Goal: Find specific page/section: Find specific page/section

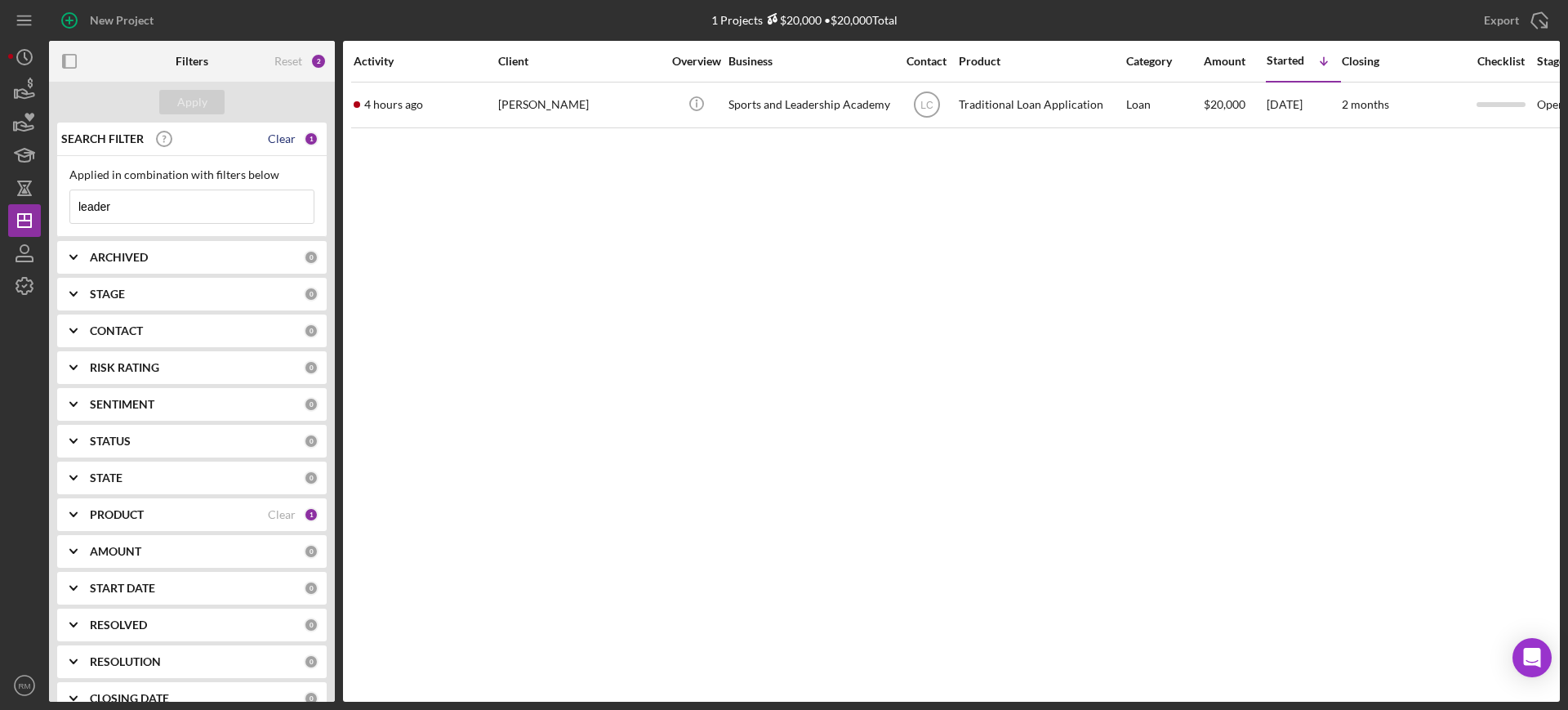
click at [280, 140] on div "Clear" at bounding box center [282, 138] width 28 height 13
click at [200, 111] on div "Apply" at bounding box center [192, 103] width 30 height 25
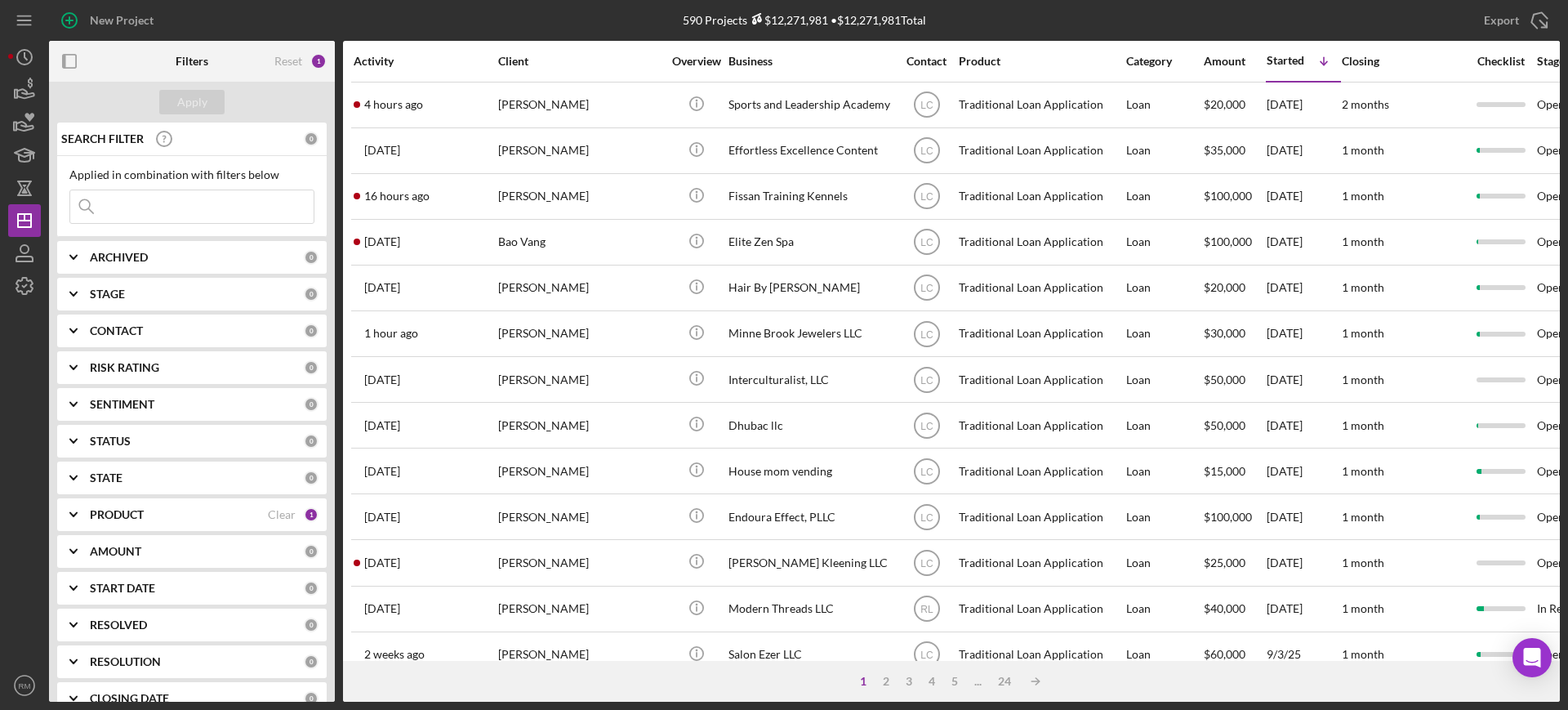
click at [76, 260] on icon "Icon/Expander" at bounding box center [74, 257] width 41 height 41
click at [79, 325] on input "Active" at bounding box center [78, 324] width 17 height 17
checkbox input "true"
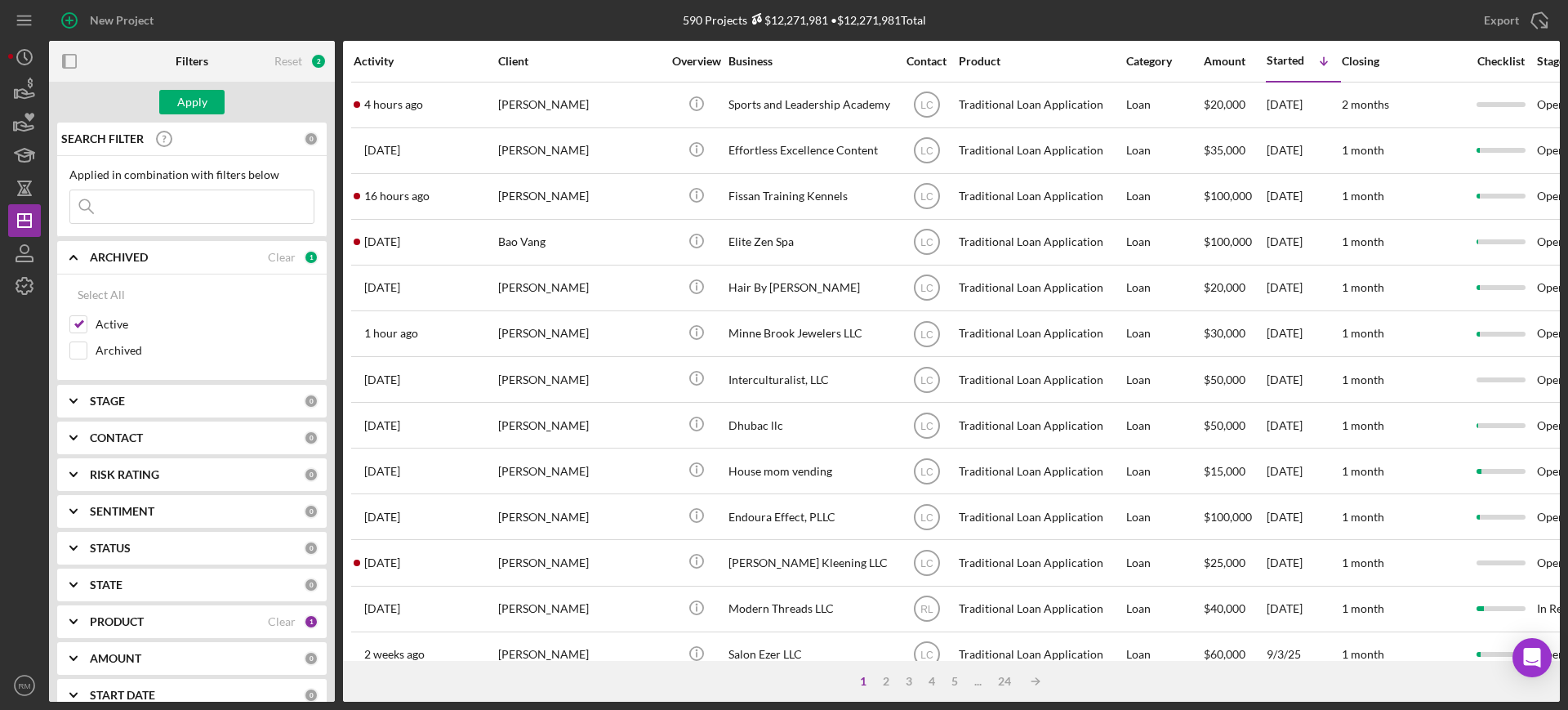
click at [96, 413] on div "STAGE 0" at bounding box center [204, 401] width 229 height 32
click at [76, 541] on input "Open" at bounding box center [78, 546] width 17 height 17
checkbox input "true"
click at [78, 487] on input "In Review" at bounding box center [78, 494] width 17 height 17
checkbox input "true"
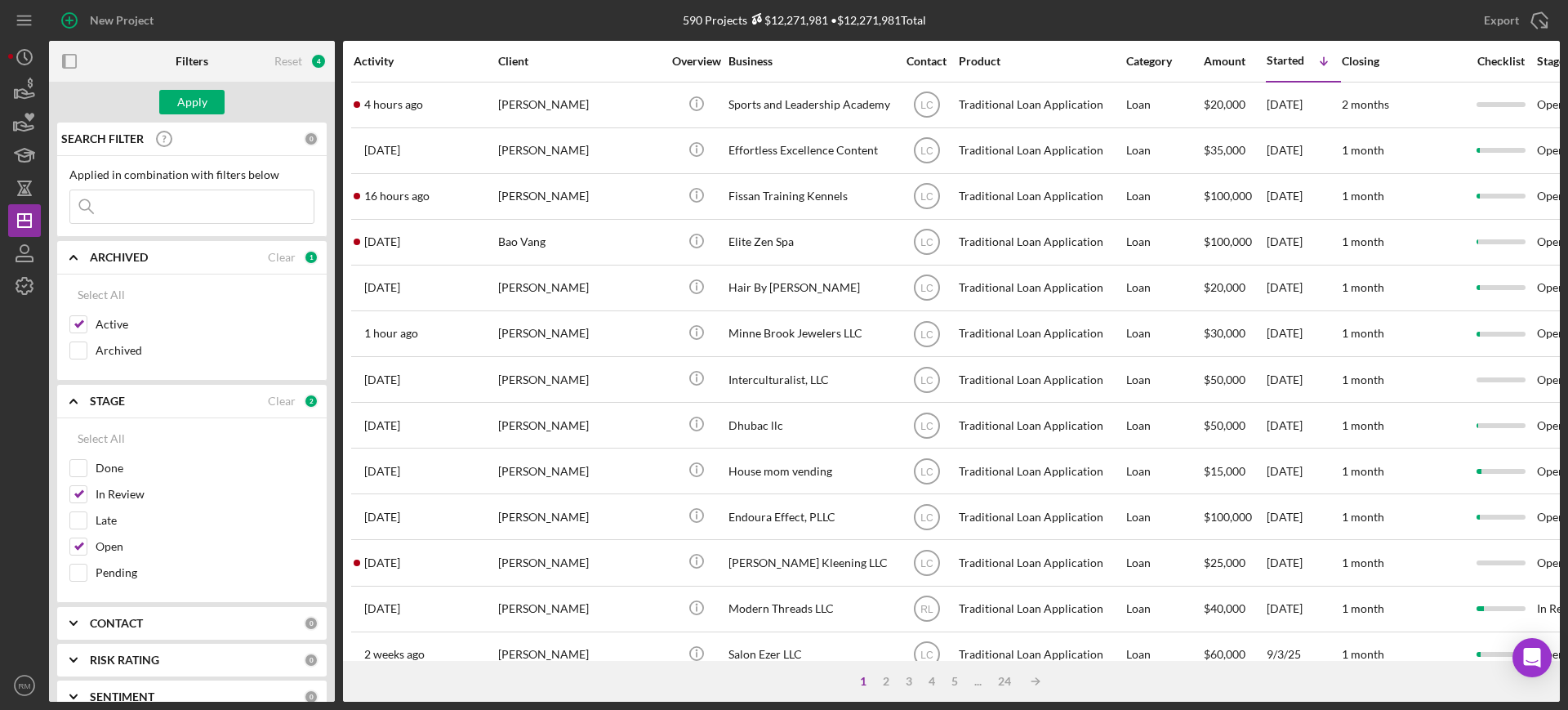
click at [112, 402] on b "STAGE" at bounding box center [108, 401] width 35 height 13
click at [131, 251] on b "ARCHIVED" at bounding box center [119, 257] width 58 height 13
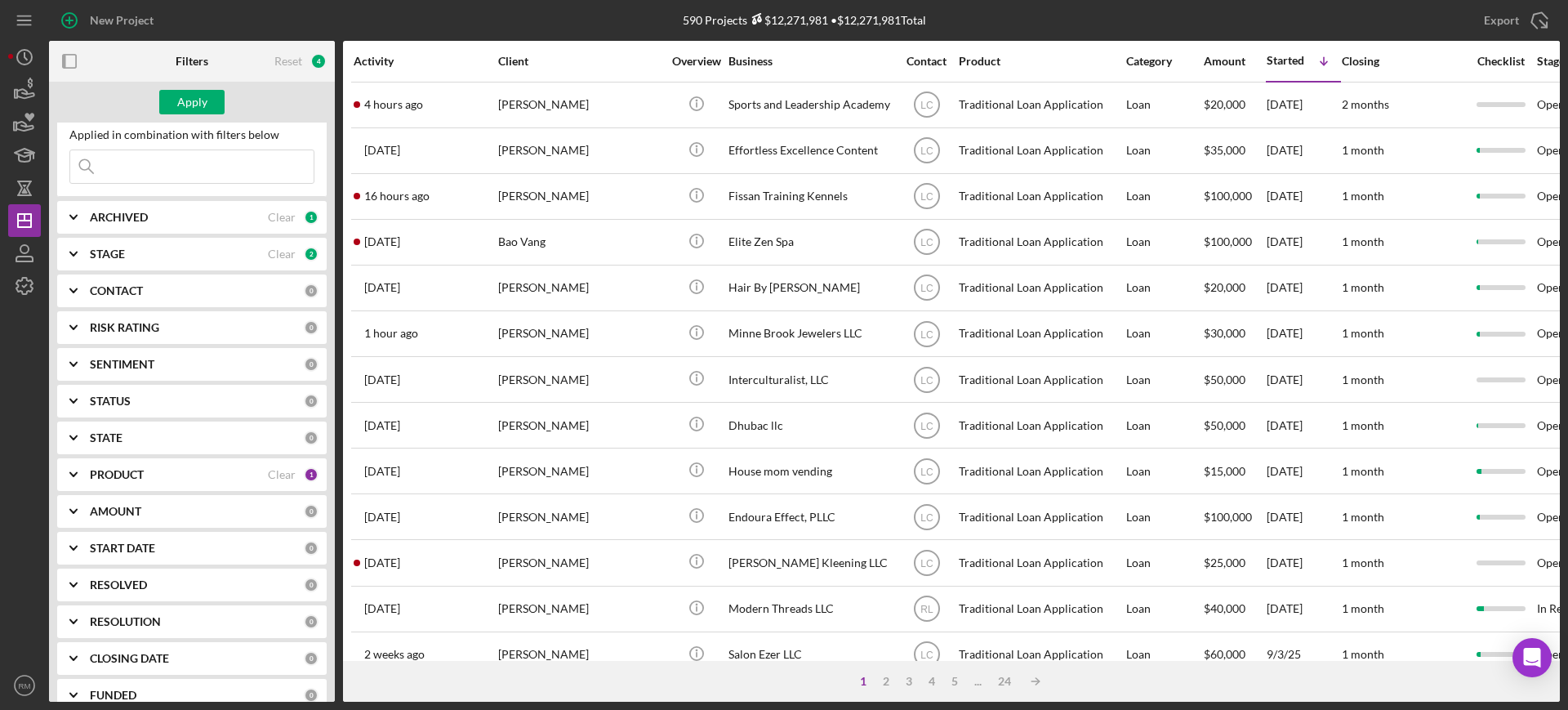
scroll to position [99, 0]
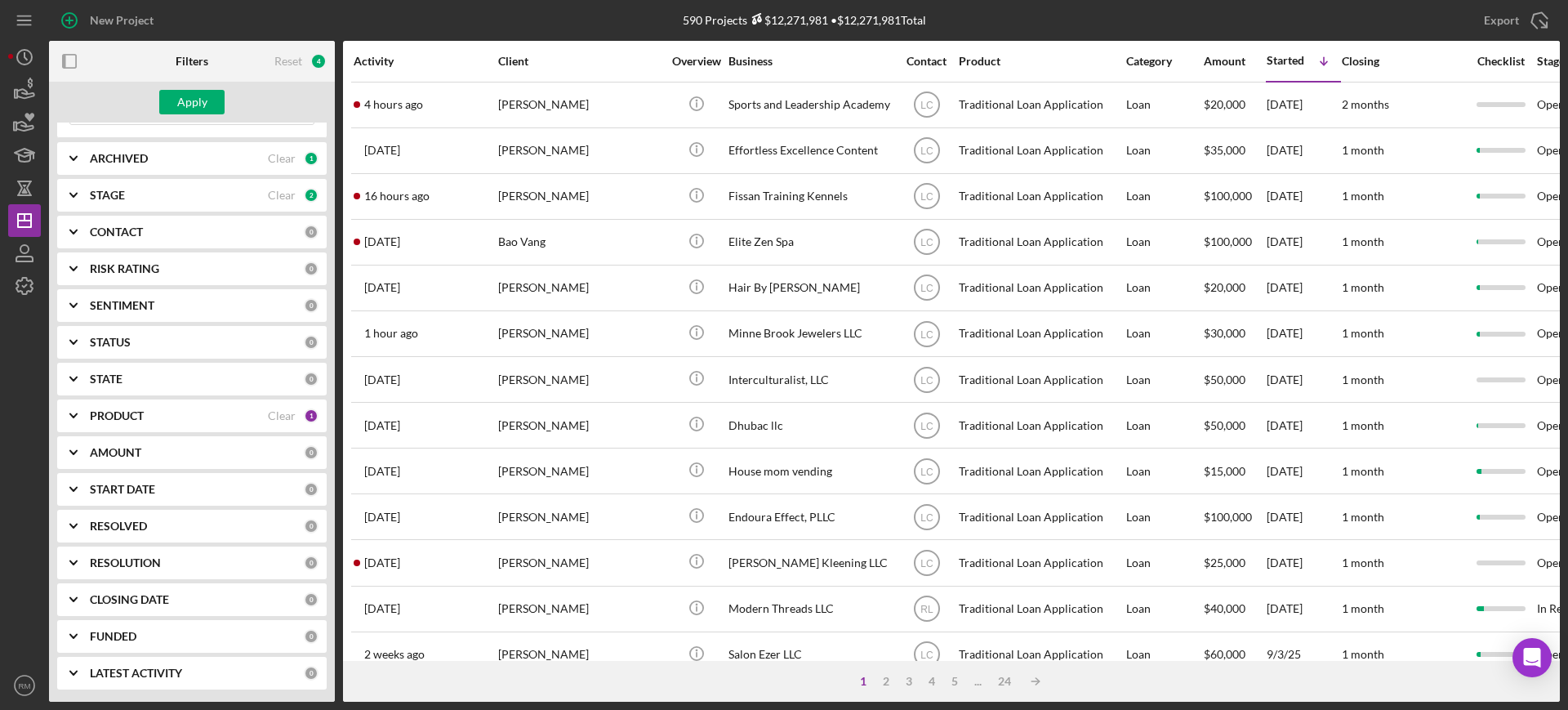
click at [130, 550] on div "RESOLUTION 0" at bounding box center [204, 563] width 229 height 32
click at [80, 635] on input "None" at bounding box center [78, 629] width 17 height 17
checkbox input "true"
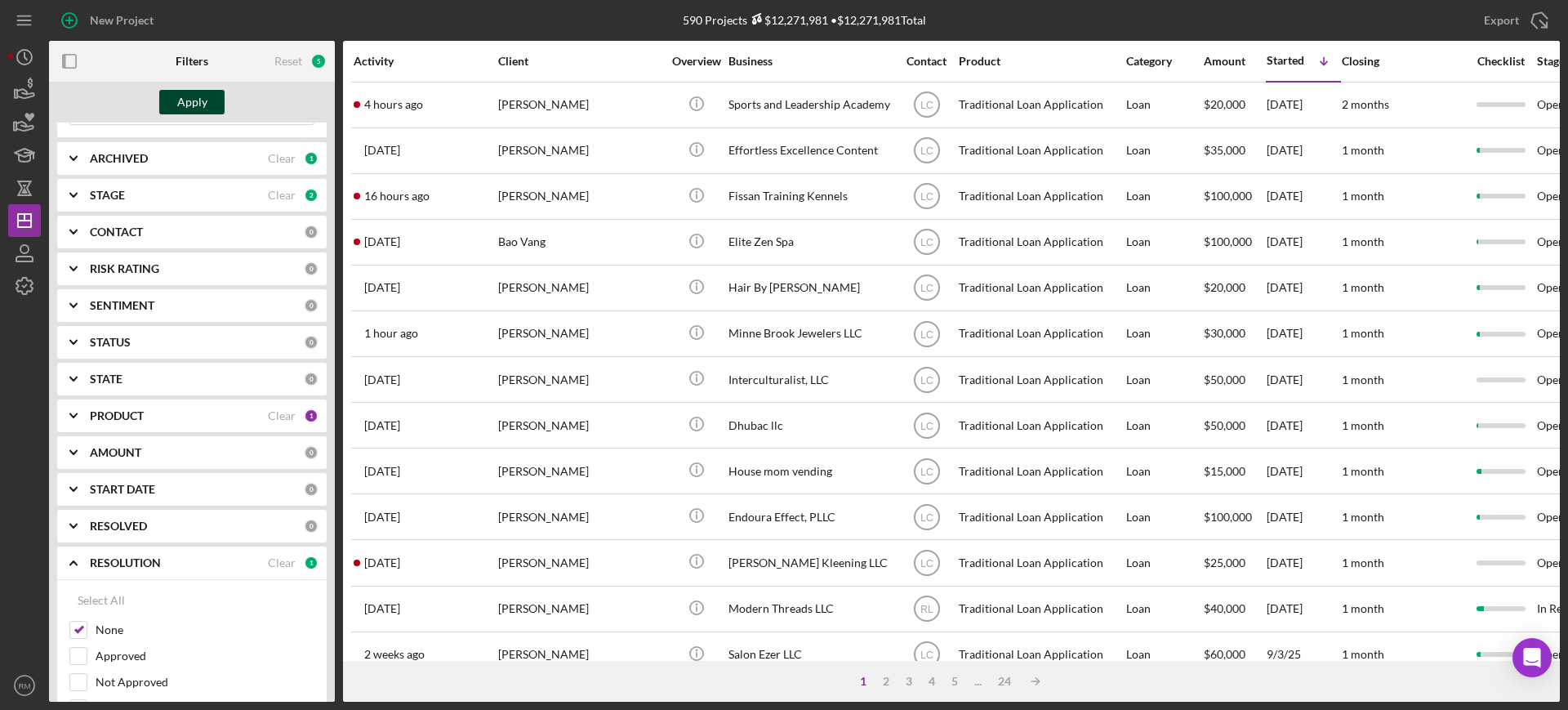
click at [198, 112] on div "Apply" at bounding box center [192, 103] width 30 height 25
